Goal: Task Accomplishment & Management: Complete application form

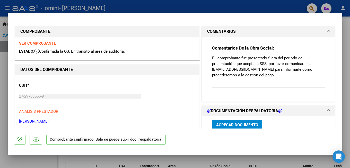
click at [344, 80] on div at bounding box center [175, 84] width 350 height 168
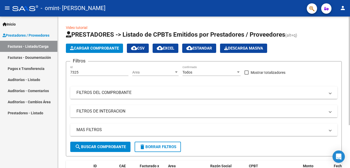
click at [346, 81] on div "Video tutorial PRESTADORES -> Listado de CPBTs Emitidos por Prestadores / Prove…" at bounding box center [204, 119] width 292 height 206
click at [14, 35] on span "Prestadores / Proveedores" at bounding box center [26, 35] width 47 height 6
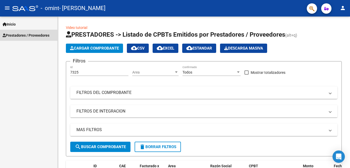
click at [14, 35] on span "Prestadores / Proveedores" at bounding box center [26, 35] width 47 height 6
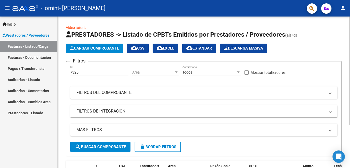
click at [77, 46] on span "Cargar Comprobante" at bounding box center [94, 48] width 49 height 5
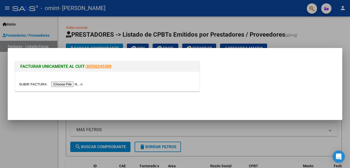
click at [72, 84] on input "file" at bounding box center [51, 83] width 65 height 5
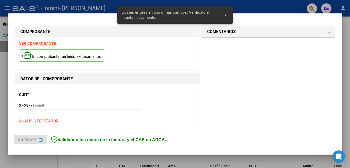
scroll to position [125, 0]
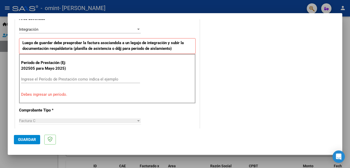
click at [53, 78] on input "Ingrese el Período de Prestación como indica el ejemplo" at bounding box center [80, 79] width 119 height 5
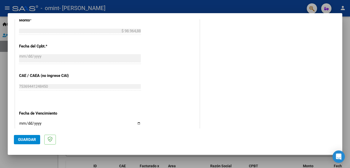
scroll to position [305, 0]
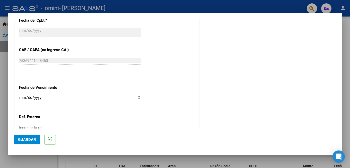
type input "202507"
click at [137, 98] on input "Ingresar la fecha" at bounding box center [80, 99] width 122 height 8
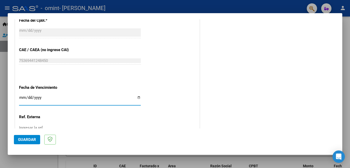
type input "[DATE]"
click at [138, 98] on input "[DATE]" at bounding box center [80, 99] width 122 height 8
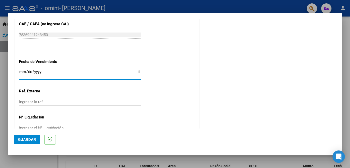
scroll to position [344, 0]
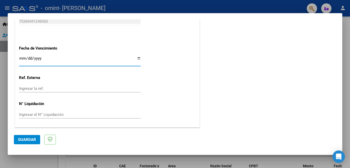
click at [25, 138] on span "Guardar" at bounding box center [27, 139] width 18 height 5
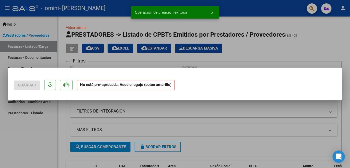
scroll to position [0, 0]
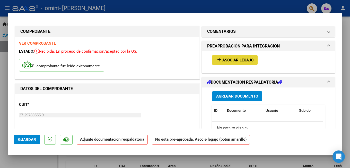
click at [225, 61] on span "Asociar Legajo" at bounding box center [237, 60] width 31 height 5
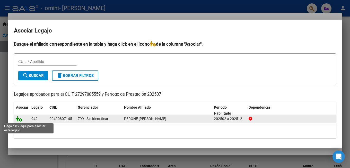
click at [18, 120] on icon at bounding box center [19, 119] width 6 height 6
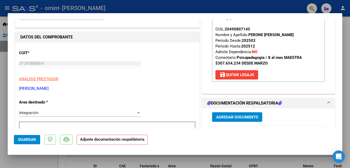
scroll to position [77, 0]
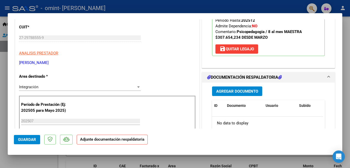
click at [238, 91] on span "Agregar Documento" at bounding box center [237, 91] width 42 height 5
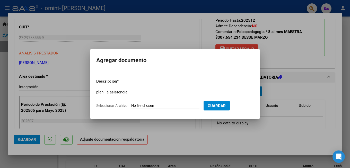
type input "planilla asistencia"
click at [181, 105] on input "Seleccionar Archivo" at bounding box center [165, 105] width 68 height 5
type input "C:\fakepath\Asistencia sesiones [PERSON_NAME] .pdf"
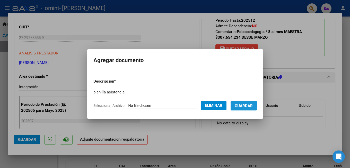
click at [244, 103] on span "Guardar" at bounding box center [244, 105] width 18 height 5
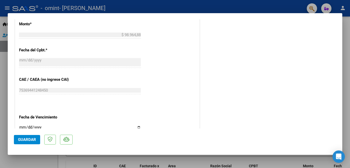
scroll to position [352, 0]
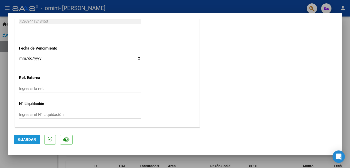
click at [26, 141] on span "Guardar" at bounding box center [27, 139] width 18 height 5
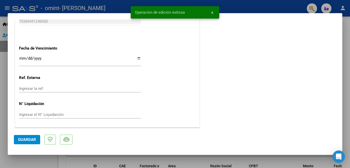
click at [213, 12] on button "x" at bounding box center [212, 12] width 10 height 9
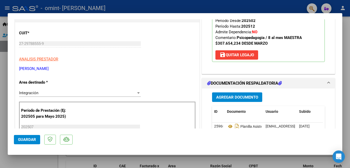
scroll to position [0, 0]
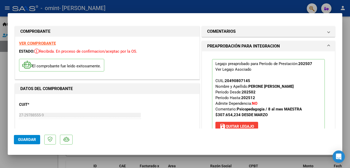
click at [347, 59] on div at bounding box center [175, 84] width 350 height 168
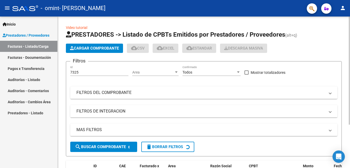
click at [347, 59] on div "Video tutorial PRESTADORES -> Listado de CPBTs Emitidos por Prestadores / Prove…" at bounding box center [204, 120] width 292 height 208
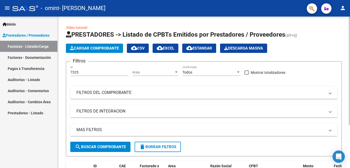
click at [330, 36] on h1 "PRESTADORES -> Listado de CPBTs Emitidos por Prestadores / Proveedores (alt+q)" at bounding box center [204, 34] width 276 height 9
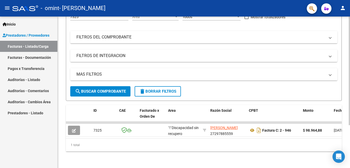
click at [106, 89] on span "search Buscar Comprobante" at bounding box center [100, 91] width 51 height 5
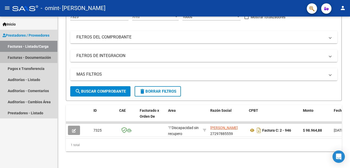
click at [28, 58] on link "Facturas - Documentación" at bounding box center [28, 57] width 57 height 11
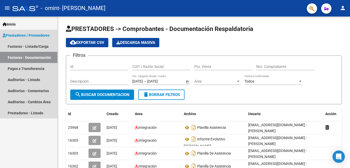
click at [13, 34] on span "Prestadores / Proveedores" at bounding box center [26, 35] width 47 height 6
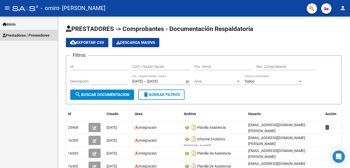
click at [13, 36] on span "Prestadores / Proveedores" at bounding box center [26, 35] width 47 height 6
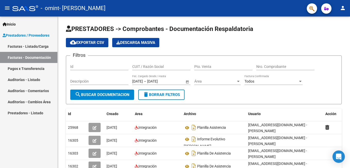
click at [16, 47] on link "Facturas - Listado/Carga" at bounding box center [28, 46] width 57 height 11
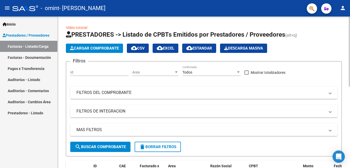
click at [87, 49] on span "Cargar Comprobante" at bounding box center [94, 48] width 49 height 5
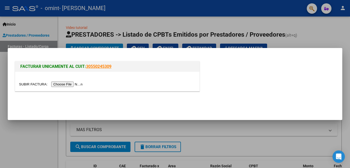
click at [71, 85] on input "file" at bounding box center [51, 83] width 65 height 5
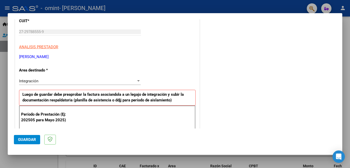
scroll to position [99, 0]
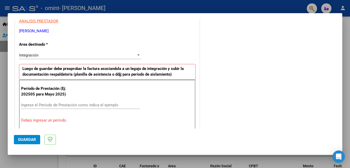
click at [80, 104] on input "Ingrese el Período de Prestación como indica el ejemplo" at bounding box center [80, 104] width 119 height 5
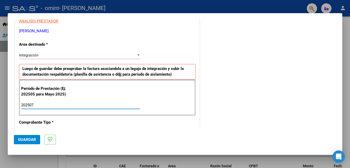
type input "202507"
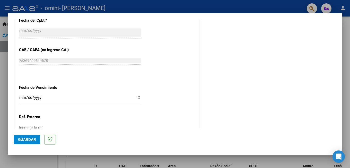
scroll to position [344, 0]
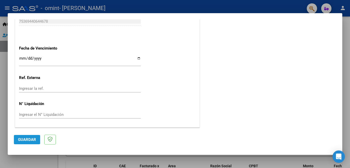
click at [33, 137] on span "Guardar" at bounding box center [27, 139] width 18 height 5
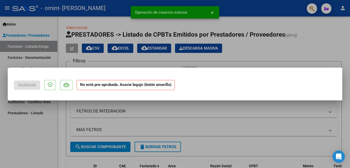
scroll to position [0, 0]
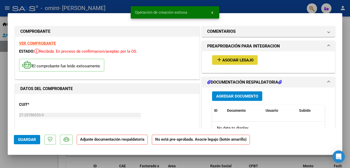
click at [235, 61] on span "Asociar Legajo" at bounding box center [237, 60] width 31 height 5
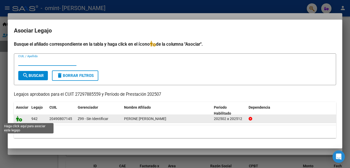
click at [19, 119] on icon at bounding box center [19, 119] width 6 height 6
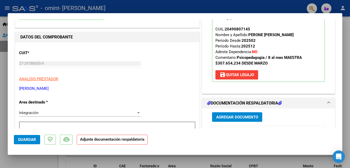
scroll to position [77, 0]
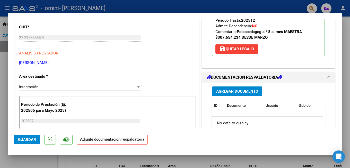
click at [226, 90] on span "Agregar Documento" at bounding box center [237, 91] width 42 height 5
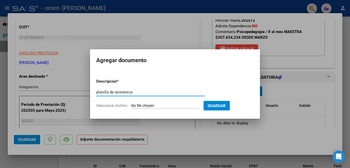
type input "planilla de asistencia"
click at [161, 105] on input "Seleccionar Archivo" at bounding box center [165, 105] width 68 height 5
type input "C:\fakepath\Asistencia Agosto Perone .pdf"
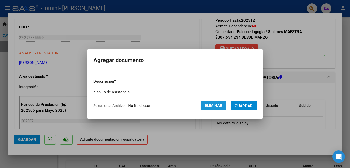
click at [209, 105] on button "Eliminar" at bounding box center [214, 105] width 26 height 9
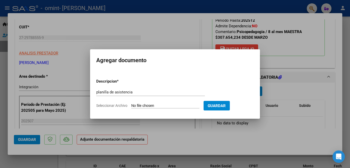
click at [291, 44] on div at bounding box center [175, 84] width 350 height 168
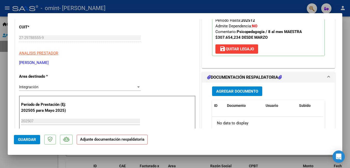
click at [222, 90] on span "Agregar Documento" at bounding box center [237, 91] width 42 height 5
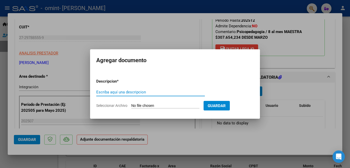
click at [176, 92] on input "Escriba aquí una descripcion" at bounding box center [150, 92] width 109 height 5
type input "planilla asistencia"
click at [219, 107] on span "Guardar" at bounding box center [217, 105] width 18 height 5
click at [174, 104] on input "Seleccionar Archivo" at bounding box center [165, 105] width 68 height 5
type input "C:\fakepath\Planilla Escolar [PERSON_NAME] .pdf"
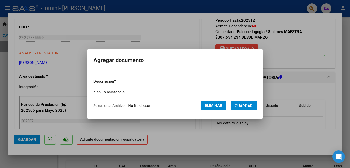
click at [249, 103] on span "Guardar" at bounding box center [244, 105] width 18 height 5
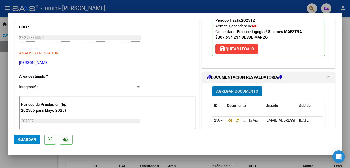
click at [29, 141] on span "Guardar" at bounding box center [27, 139] width 18 height 5
click at [345, 91] on div at bounding box center [175, 84] width 350 height 168
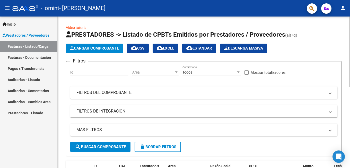
click at [109, 48] on span "Cargar Comprobante" at bounding box center [94, 48] width 49 height 5
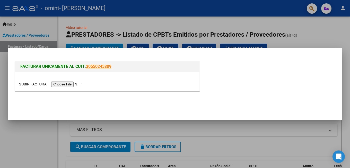
click at [73, 84] on input "file" at bounding box center [51, 83] width 65 height 5
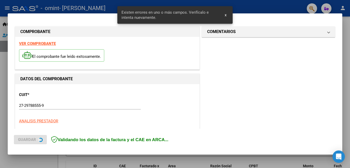
scroll to position [125, 0]
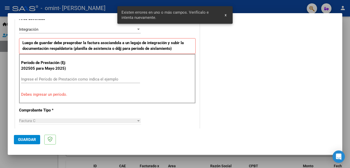
click at [226, 14] on span "x" at bounding box center [226, 15] width 2 height 5
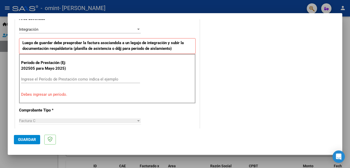
scroll to position [73, 0]
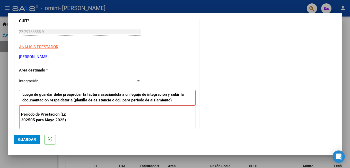
click at [137, 81] on div at bounding box center [138, 80] width 3 height 1
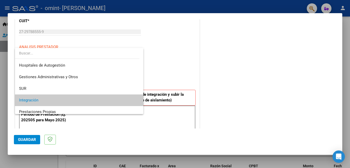
scroll to position [19, 0]
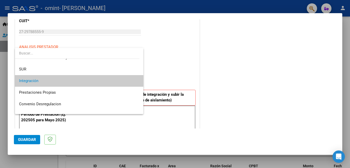
click at [136, 81] on mat-option "Integración" at bounding box center [79, 81] width 128 height 12
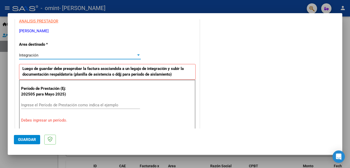
scroll to position [125, 0]
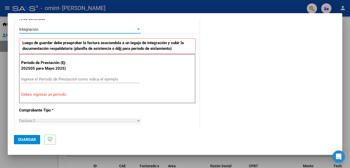
click at [89, 81] on input "Ingrese el Período de Prestación como indica el ejemplo" at bounding box center [80, 79] width 119 height 5
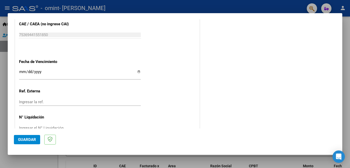
scroll to position [344, 0]
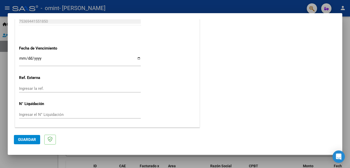
type input "202508"
click at [35, 138] on span "Guardar" at bounding box center [27, 139] width 18 height 5
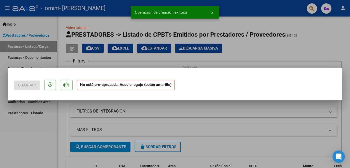
scroll to position [0, 0]
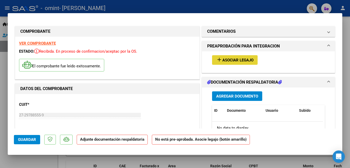
click at [222, 61] on span "Asociar Legajo" at bounding box center [237, 60] width 31 height 5
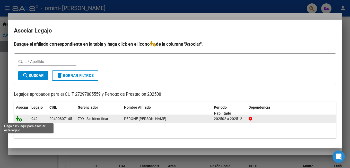
click at [20, 120] on icon at bounding box center [19, 119] width 6 height 6
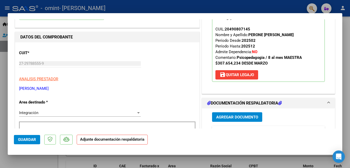
scroll to position [103, 0]
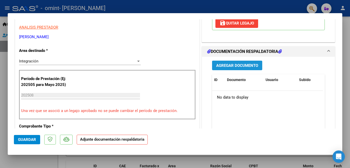
click at [228, 67] on span "Agregar Documento" at bounding box center [237, 65] width 42 height 5
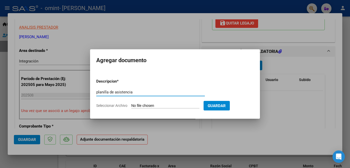
type input "planilla de asistencia"
click at [176, 104] on input "Seleccionar Archivo" at bounding box center [165, 105] width 68 height 5
type input "C:\fakepath\Asistencia Agosto Perone .pdf"
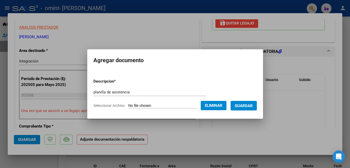
click at [240, 108] on button "Guardar" at bounding box center [244, 106] width 26 height 10
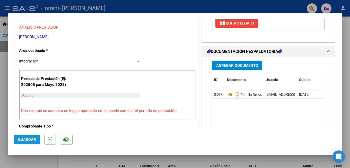
click at [34, 141] on span "Guardar" at bounding box center [27, 139] width 18 height 5
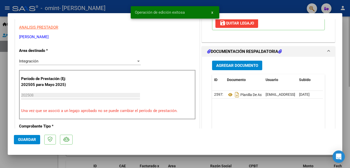
drag, startPoint x: 343, startPoint y: 113, endPoint x: 348, endPoint y: 114, distance: 5.2
click at [343, 113] on div at bounding box center [175, 84] width 350 height 168
type input "$ 0,00"
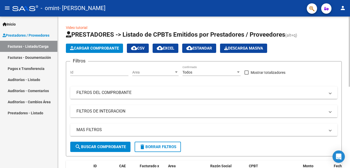
click at [84, 46] on button "Cargar Comprobante" at bounding box center [94, 47] width 57 height 9
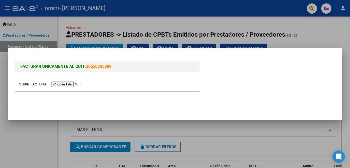
drag, startPoint x: 62, startPoint y: 90, endPoint x: 67, endPoint y: 88, distance: 5.6
click at [66, 90] on div at bounding box center [107, 81] width 184 height 19
click at [68, 84] on input "file" at bounding box center [51, 83] width 65 height 5
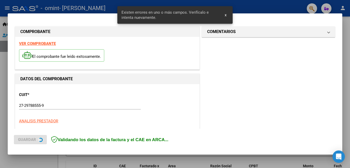
scroll to position [125, 0]
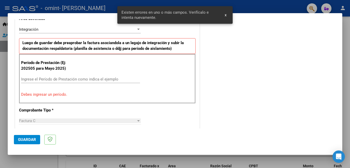
click at [225, 16] on span "x" at bounding box center [226, 15] width 2 height 5
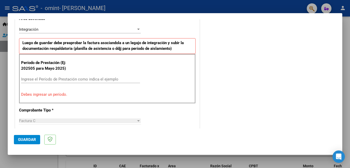
click at [105, 77] on input "Ingrese el Período de Prestación como indica el ejemplo" at bounding box center [80, 79] width 119 height 5
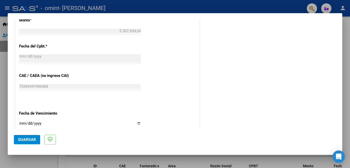
scroll to position [344, 0]
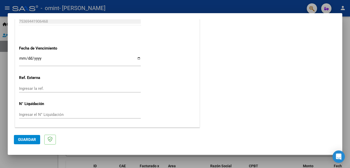
type input "202508"
click at [29, 138] on span "Guardar" at bounding box center [27, 139] width 18 height 5
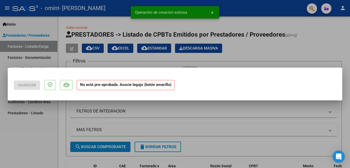
scroll to position [0, 0]
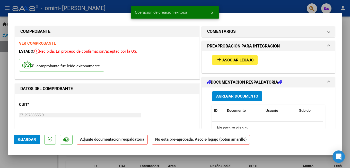
click at [226, 59] on span "Asociar Legajo" at bounding box center [237, 60] width 31 height 5
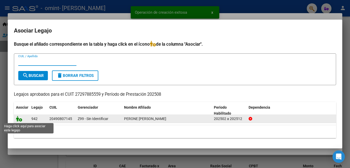
click at [20, 119] on icon at bounding box center [19, 119] width 6 height 6
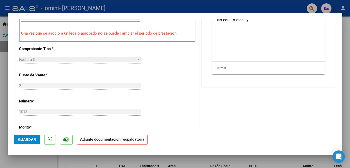
scroll to position [129, 0]
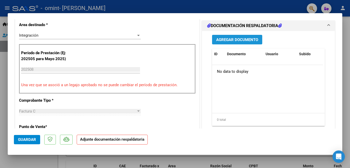
click at [235, 39] on span "Agregar Documento" at bounding box center [237, 39] width 42 height 5
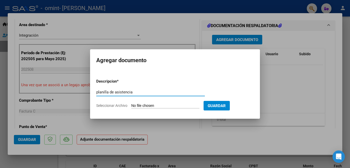
type input "planilla de asistencia"
click at [153, 103] on form "Descripcion * planilla de asistencia Escriba aquí una descripcion Seleccionar A…" at bounding box center [175, 93] width 158 height 38
click at [147, 106] on input "Seleccionar Archivo" at bounding box center [165, 105] width 68 height 5
type input "C:\fakepath\planilla Escolar Agosto Perone.pdf"
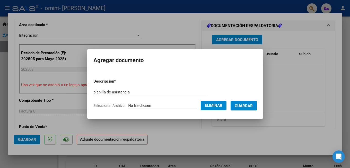
drag, startPoint x: 191, startPoint y: 12, endPoint x: 254, endPoint y: 55, distance: 76.7
click at [228, 41] on div at bounding box center [175, 84] width 350 height 168
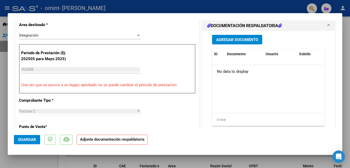
scroll to position [103, 0]
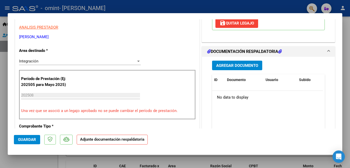
click at [235, 65] on span "Agregar Documento" at bounding box center [237, 65] width 42 height 5
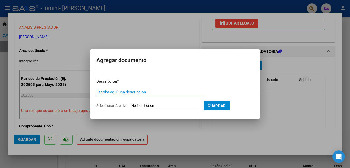
click at [158, 93] on input "Escriba aquí una descripcion" at bounding box center [150, 92] width 109 height 5
type input "planilla asistencia"
click at [159, 104] on input "Seleccionar Archivo" at bounding box center [165, 105] width 68 height 5
type input "C:\fakepath\planilla Escolar Agosto Perone.pdf"
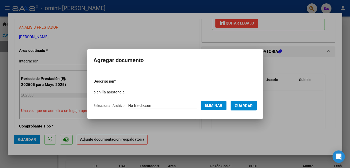
click at [253, 106] on span "Guardar" at bounding box center [244, 105] width 18 height 5
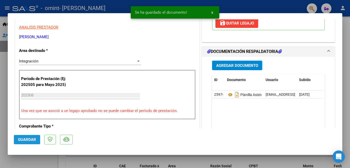
click at [28, 140] on span "Guardar" at bounding box center [27, 139] width 18 height 5
click at [213, 13] on span "x" at bounding box center [212, 12] width 2 height 5
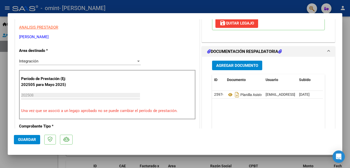
click at [348, 47] on div at bounding box center [175, 84] width 350 height 168
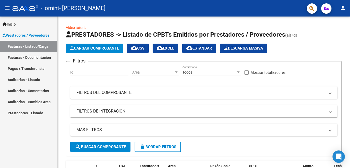
click at [21, 57] on link "Facturas - Documentación" at bounding box center [28, 57] width 57 height 11
